Goal: Obtain resource: Obtain resource

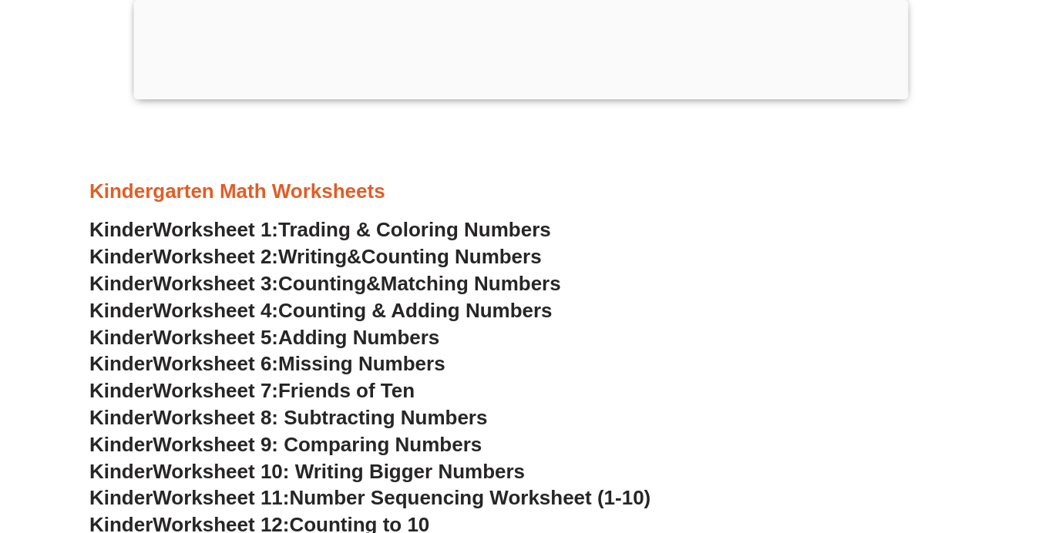
scroll to position [586, 0]
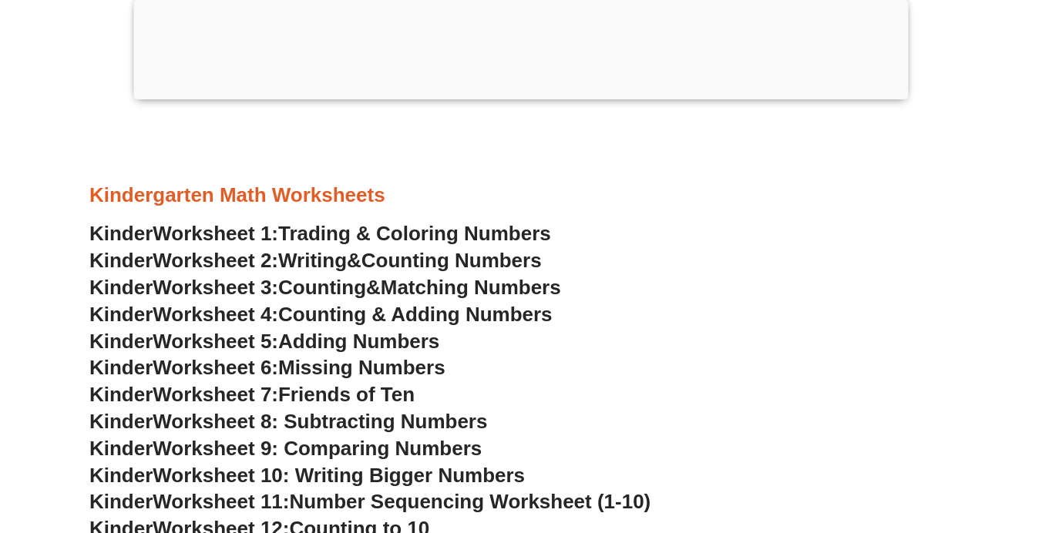
click at [373, 363] on span "Missing Numbers" at bounding box center [361, 367] width 167 height 23
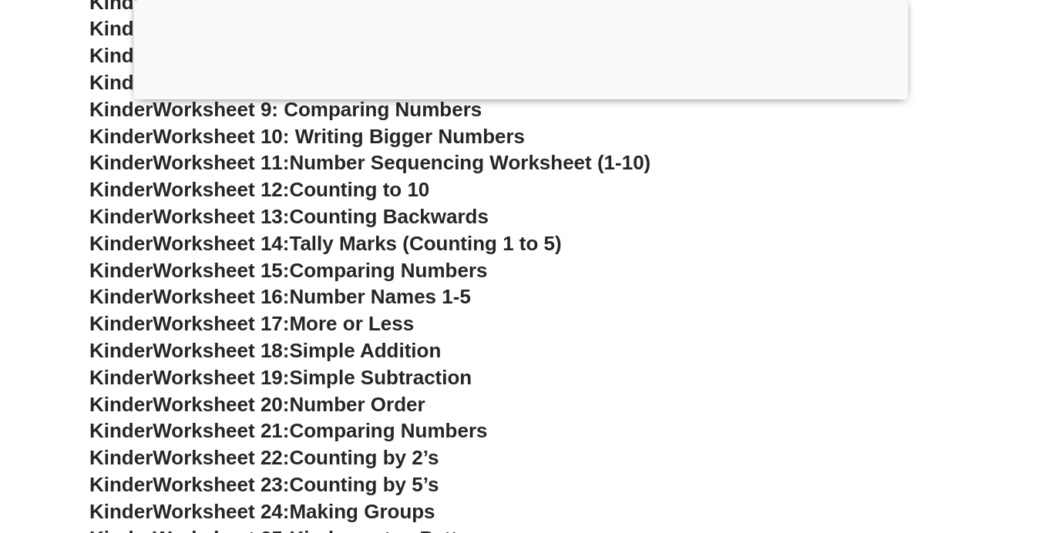
scroll to position [956, 0]
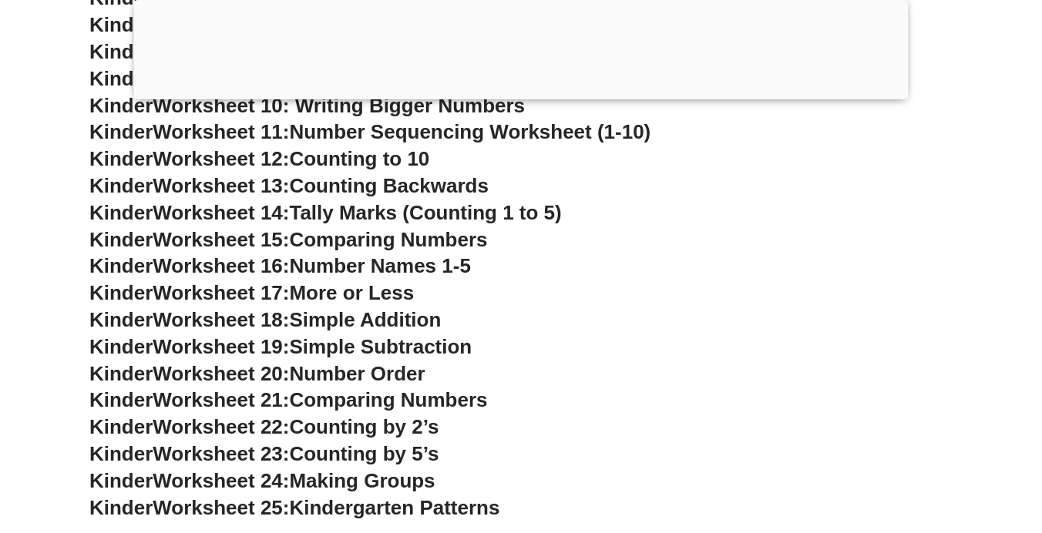
click at [373, 296] on span "More or Less" at bounding box center [351, 292] width 125 height 23
click at [363, 298] on span "More or Less" at bounding box center [351, 292] width 125 height 23
click at [365, 364] on span "Number Order" at bounding box center [357, 373] width 136 height 23
click at [365, 388] on h3 "Kinder Worksheet 21: Comparing Numbers" at bounding box center [520, 401] width 863 height 26
click at [517, 96] on div at bounding box center [521, 96] width 774 height 0
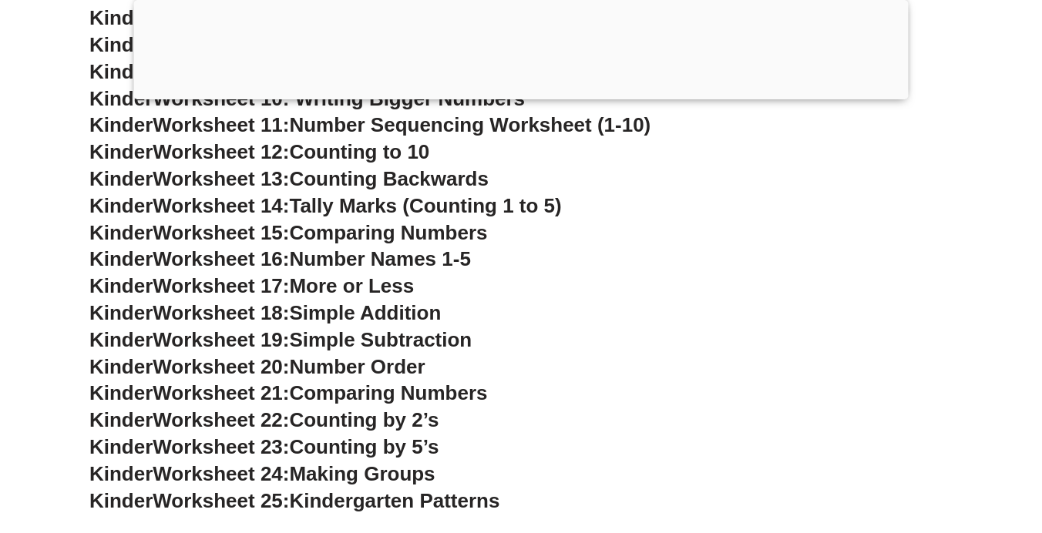
scroll to position [918, 0]
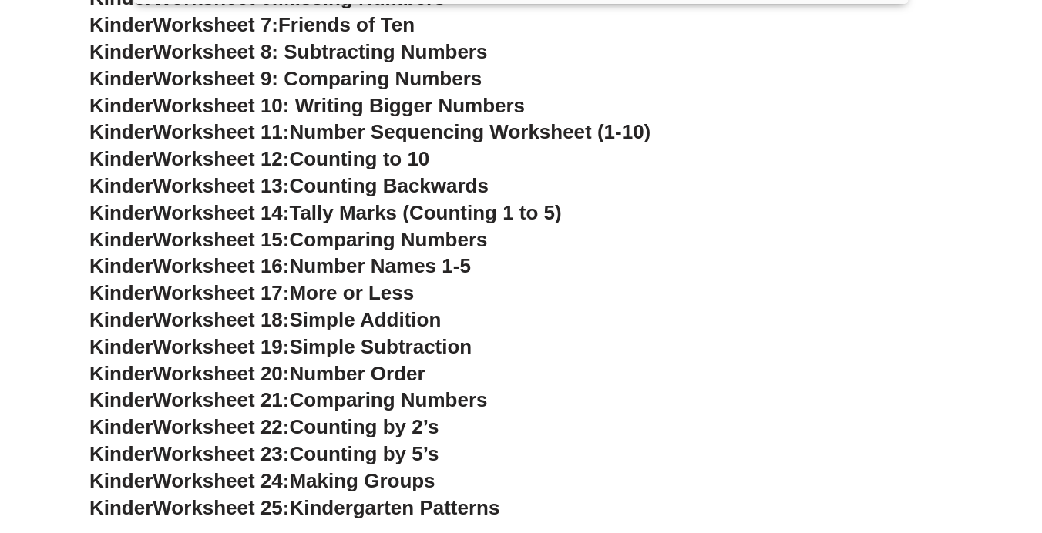
click at [335, 375] on span "Number Order" at bounding box center [357, 373] width 136 height 23
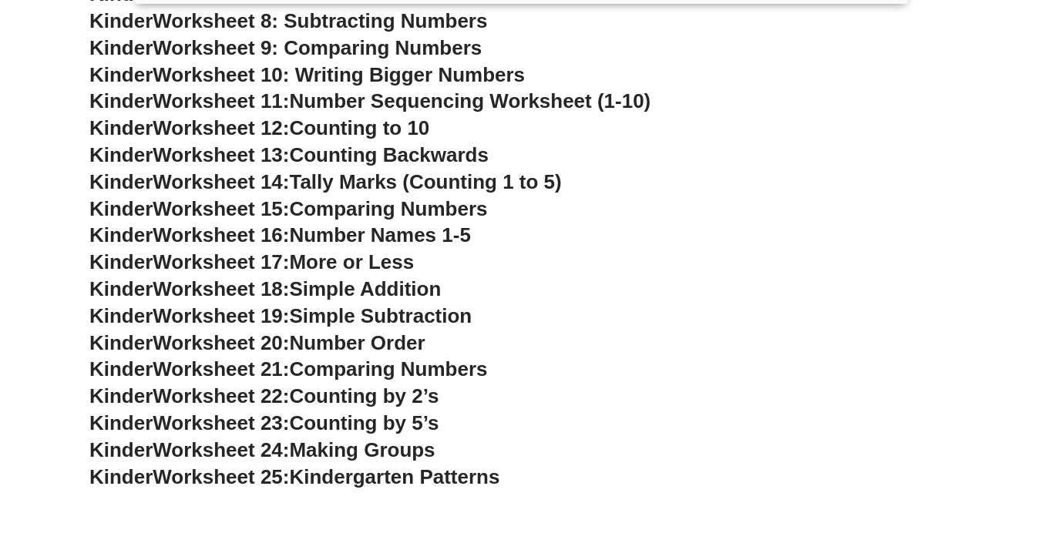
scroll to position [1010, 0]
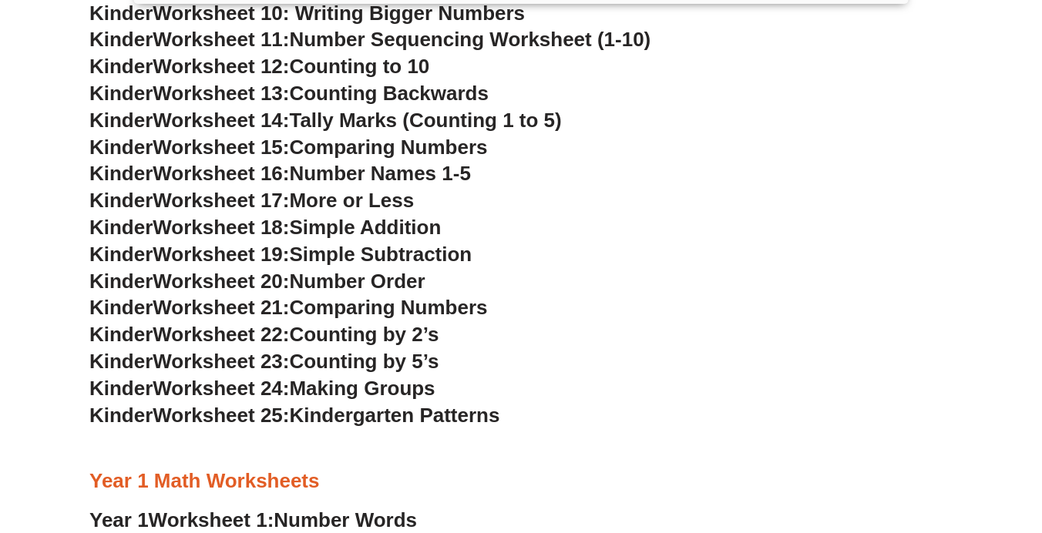
click at [289, 334] on span "Worksheet 22:" at bounding box center [221, 334] width 136 height 23
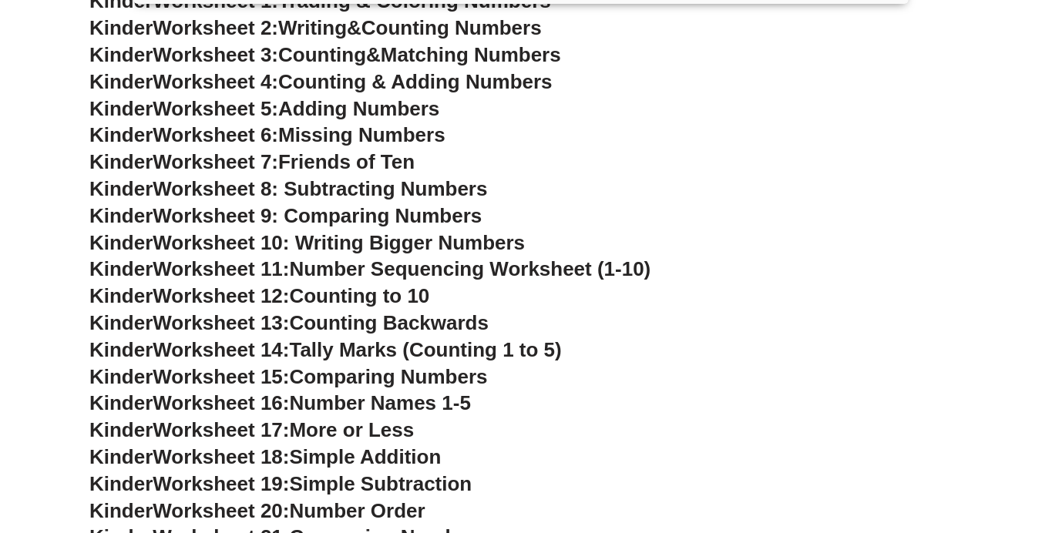
scroll to position [764, 0]
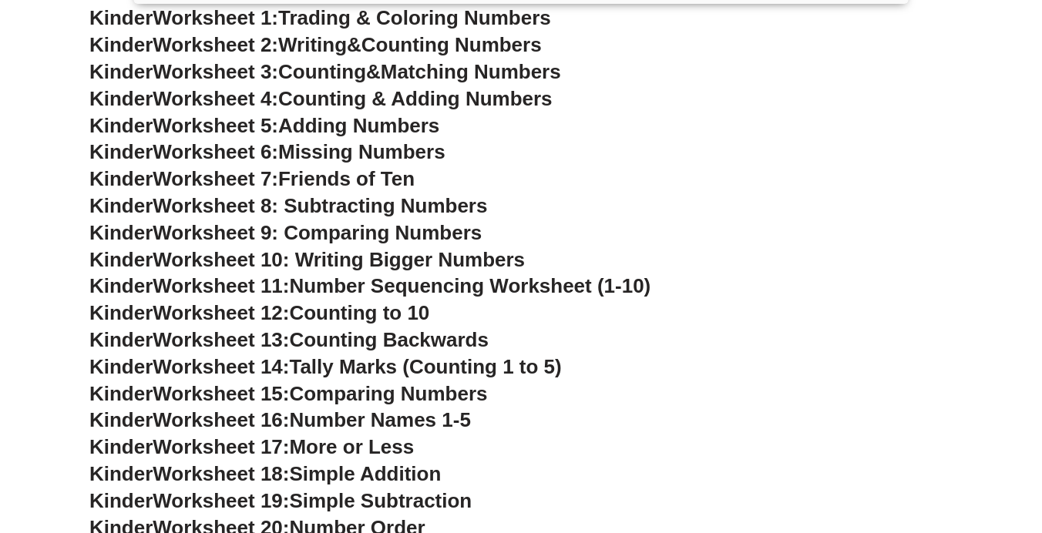
click at [398, 76] on link "Kinder Worksheet 3: Counting & Matching Numbers" at bounding box center [325, 71] width 472 height 23
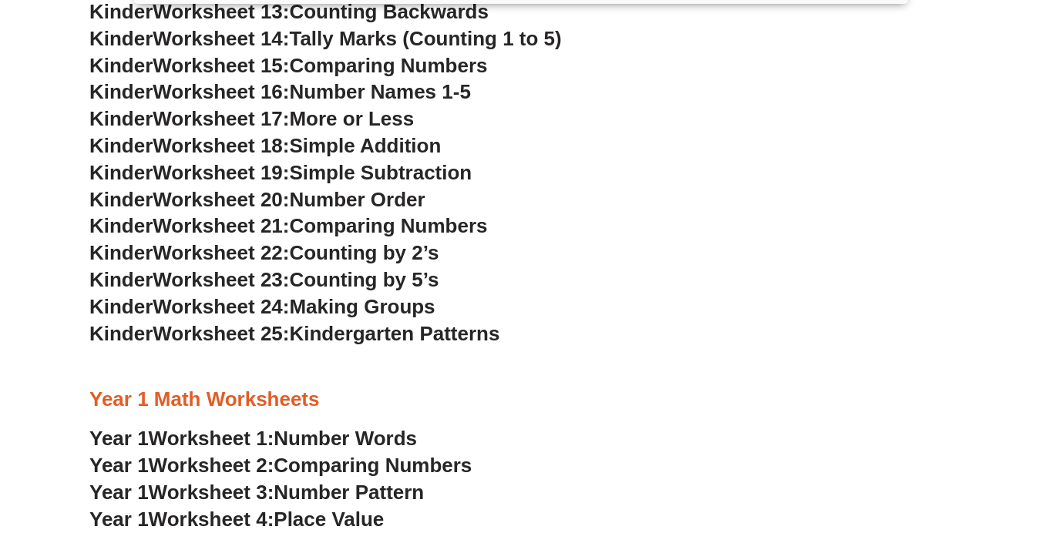
scroll to position [1103, 0]
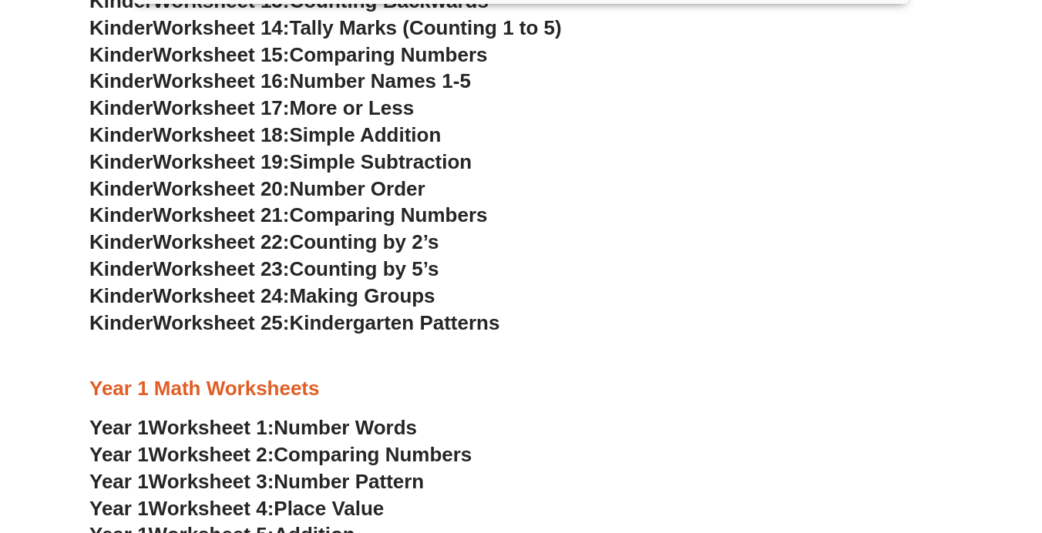
click at [339, 428] on span "Number Words" at bounding box center [345, 427] width 143 height 23
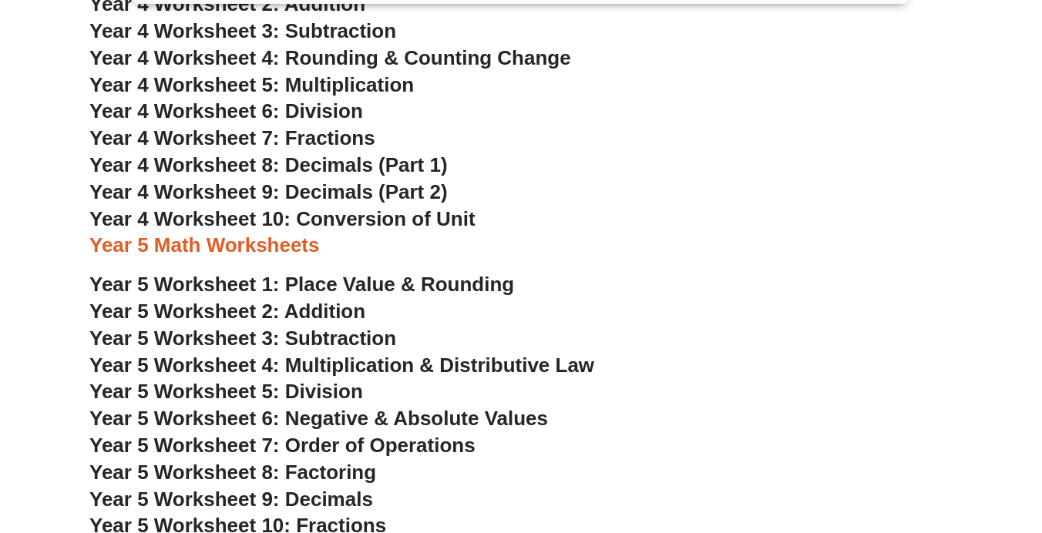
scroll to position [2859, 0]
